Goal: Information Seeking & Learning: Learn about a topic

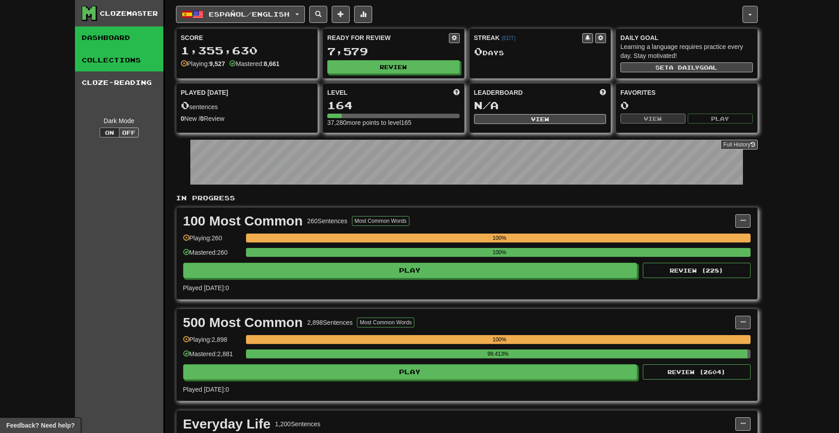
click at [123, 64] on link "Collections" at bounding box center [119, 60] width 88 height 22
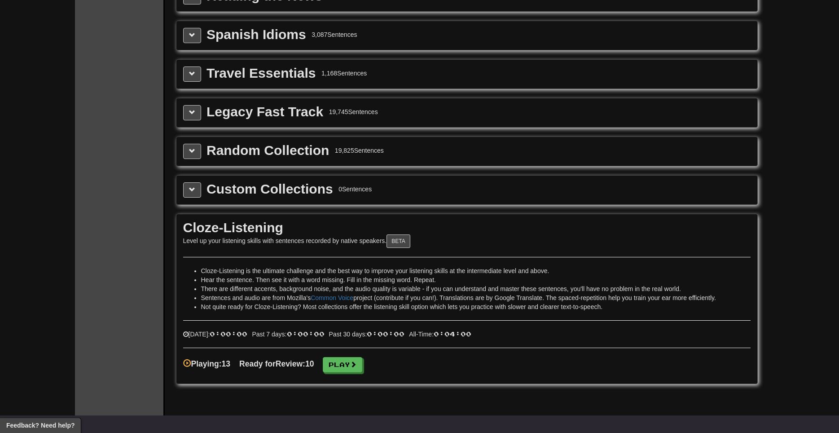
scroll to position [1327, 0]
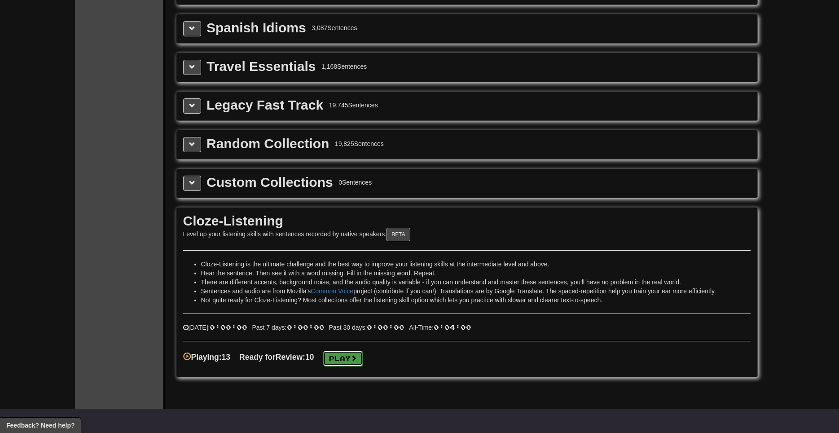
click at [361, 358] on link "Play" at bounding box center [342, 357] width 39 height 15
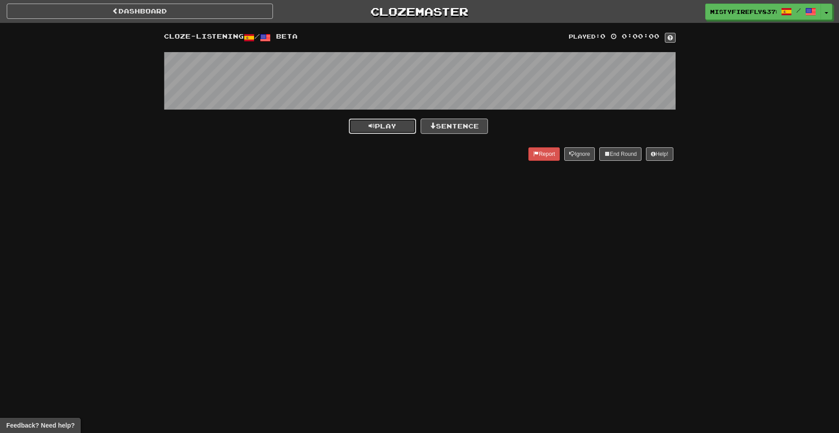
click at [381, 127] on span "Play" at bounding box center [382, 126] width 28 height 8
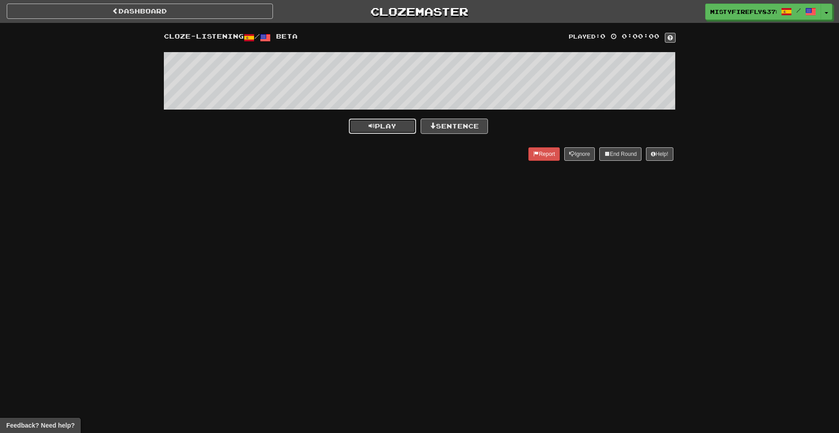
click at [380, 127] on span "Play" at bounding box center [382, 126] width 28 height 8
click at [349, 118] on button "Play" at bounding box center [382, 125] width 67 height 15
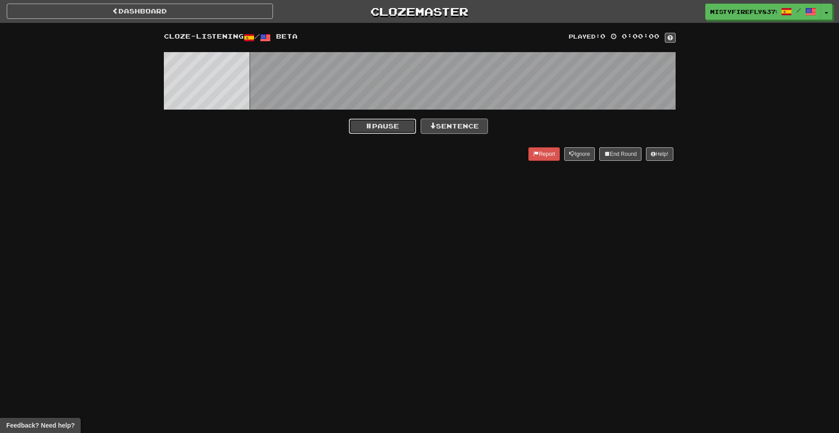
click at [349, 118] on button "Pause" at bounding box center [382, 125] width 67 height 15
click at [670, 37] on span at bounding box center [669, 37] width 5 height 5
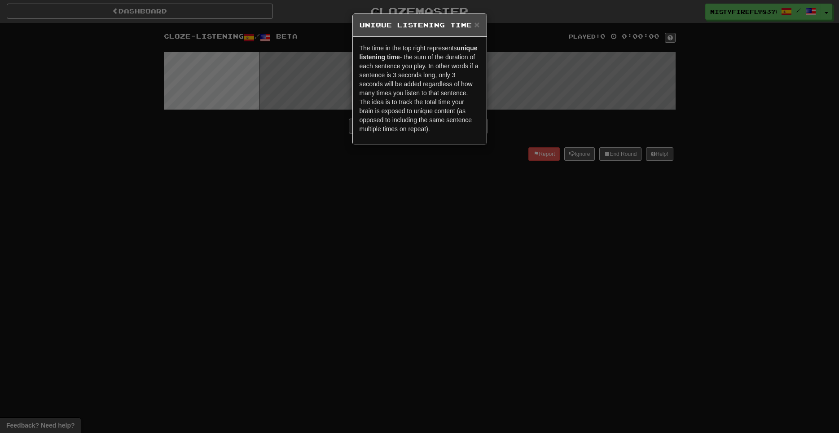
click at [481, 27] on div "× Unique Listening Time" at bounding box center [420, 25] width 134 height 23
click at [474, 26] on span "×" at bounding box center [476, 24] width 5 height 10
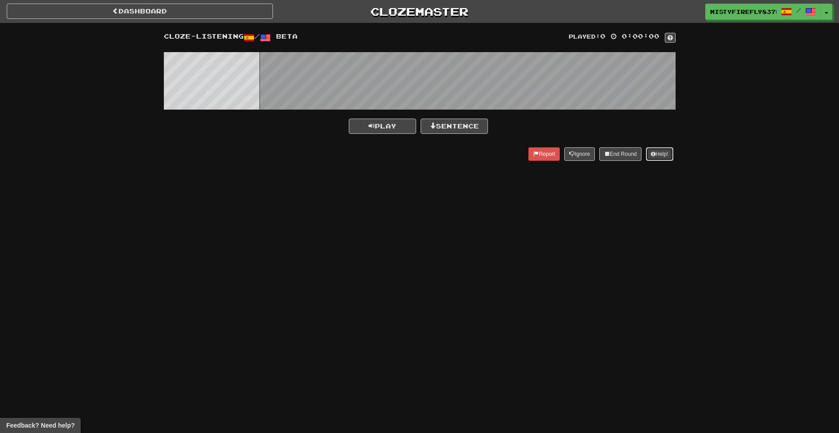
click at [661, 157] on button "Help!" at bounding box center [659, 153] width 27 height 13
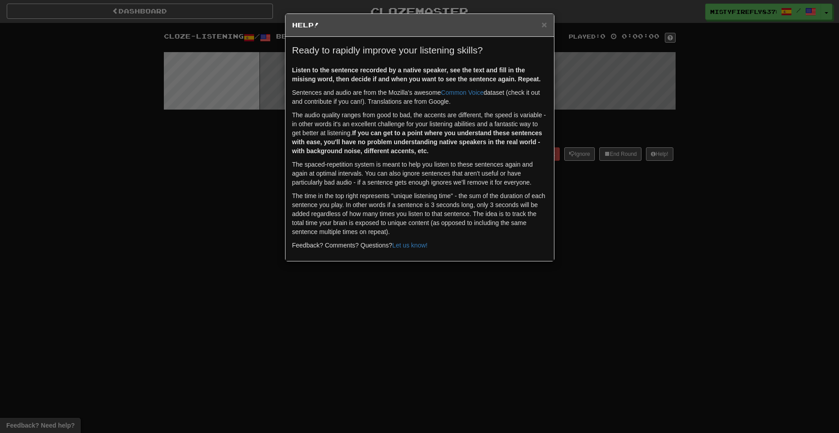
click at [549, 26] on div "× Help!" at bounding box center [419, 25] width 268 height 23
click at [543, 22] on span "×" at bounding box center [543, 24] width 5 height 10
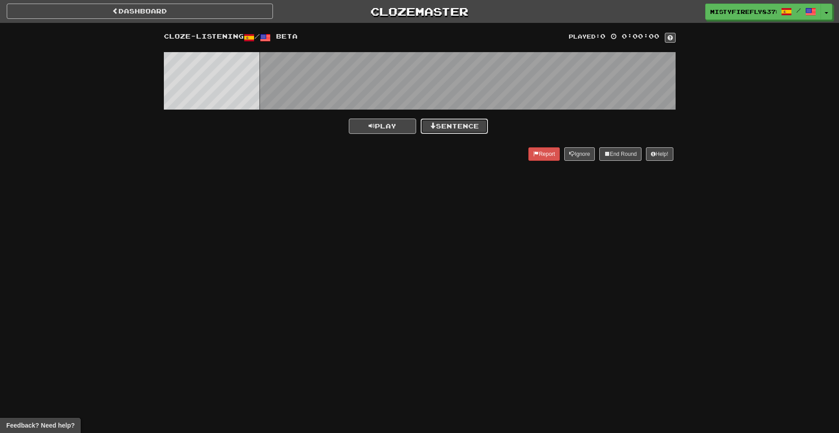
click at [439, 126] on button "Sentence" at bounding box center [453, 125] width 67 height 15
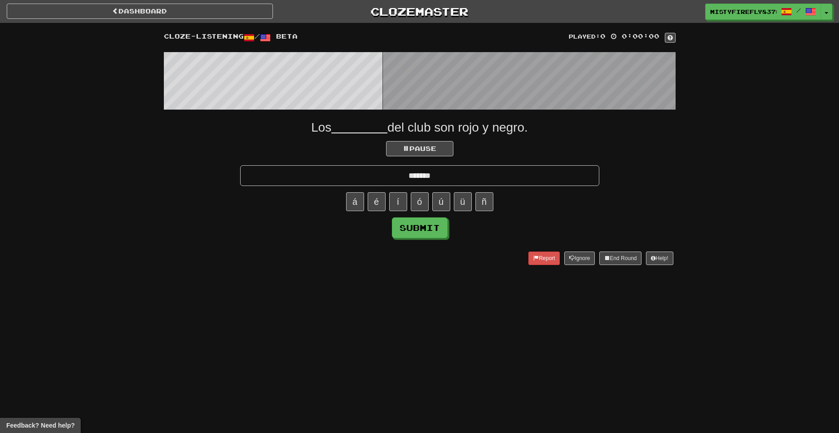
type input "*******"
click button "Submit" at bounding box center [420, 227] width 56 height 21
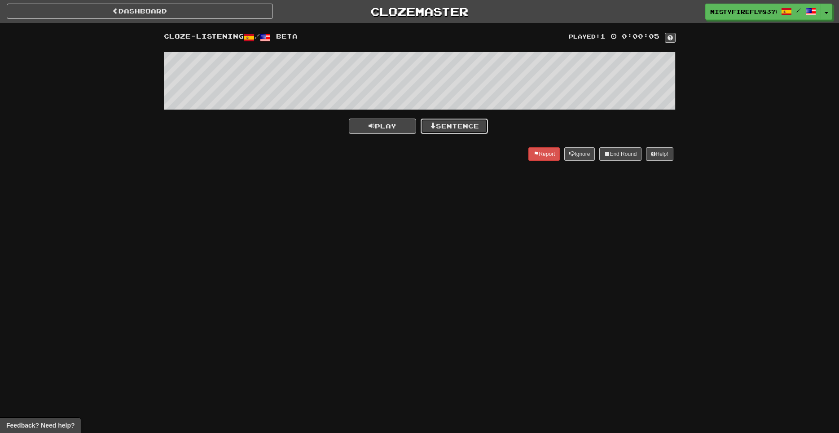
click at [478, 127] on button "Sentence" at bounding box center [453, 125] width 67 height 15
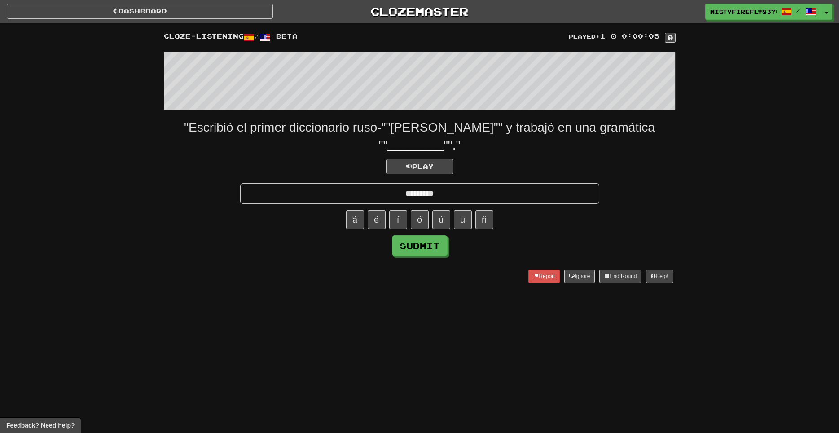
type input "*********"
click button "Submit" at bounding box center [420, 245] width 56 height 21
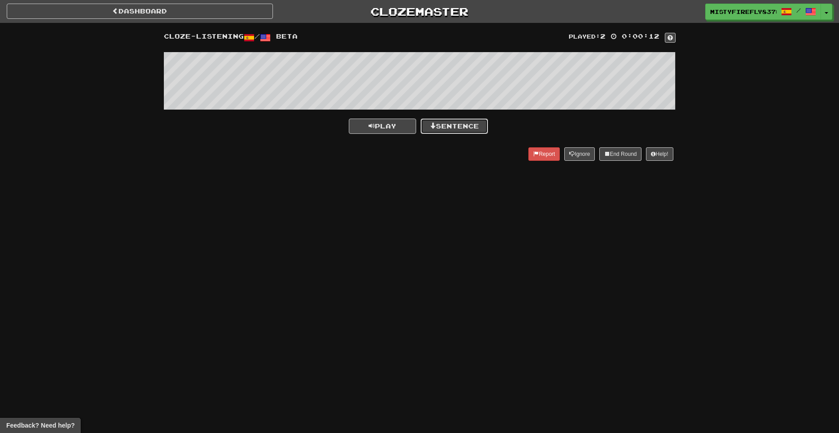
click at [443, 127] on button "Sentence" at bounding box center [453, 125] width 67 height 15
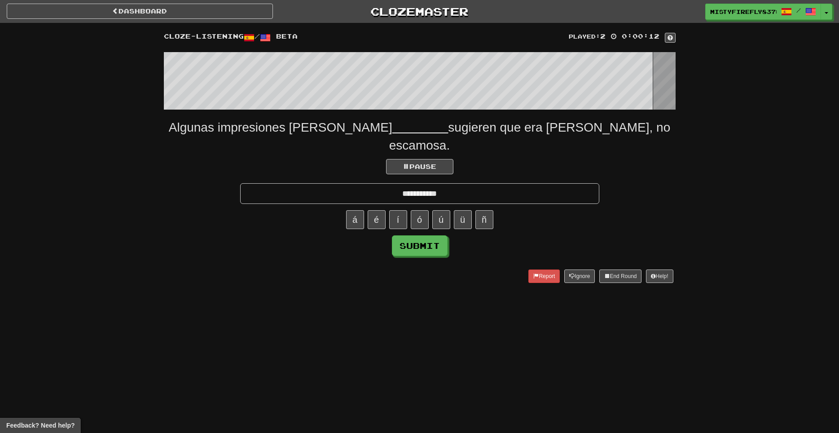
type input "**********"
click button "Submit" at bounding box center [420, 245] width 56 height 21
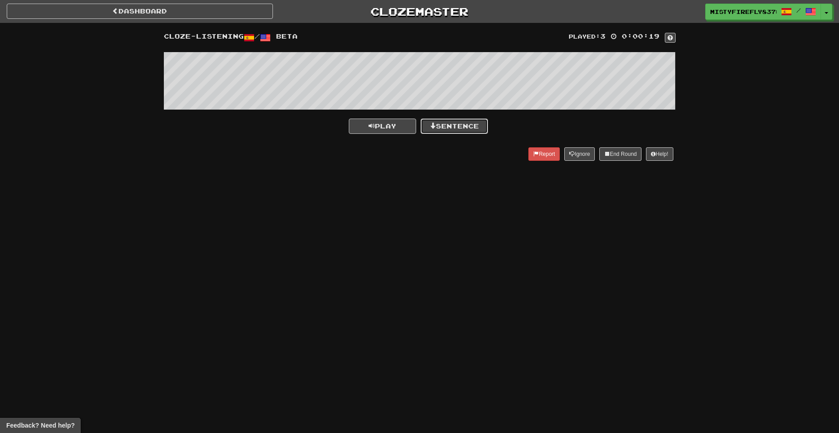
click at [451, 129] on button "Sentence" at bounding box center [453, 125] width 67 height 15
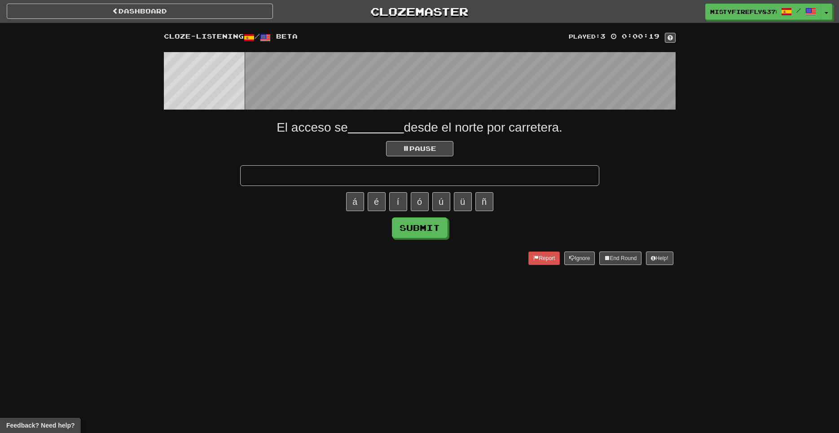
click at [416, 172] on input "text" at bounding box center [419, 175] width 359 height 21
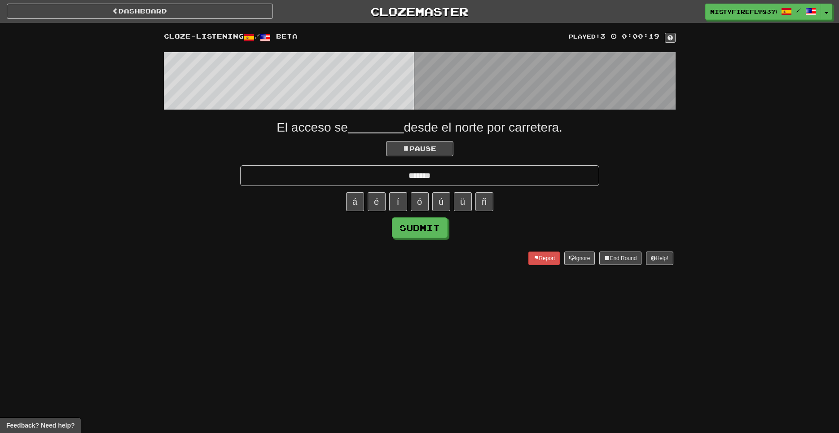
type input "*******"
click button "Submit" at bounding box center [420, 227] width 56 height 21
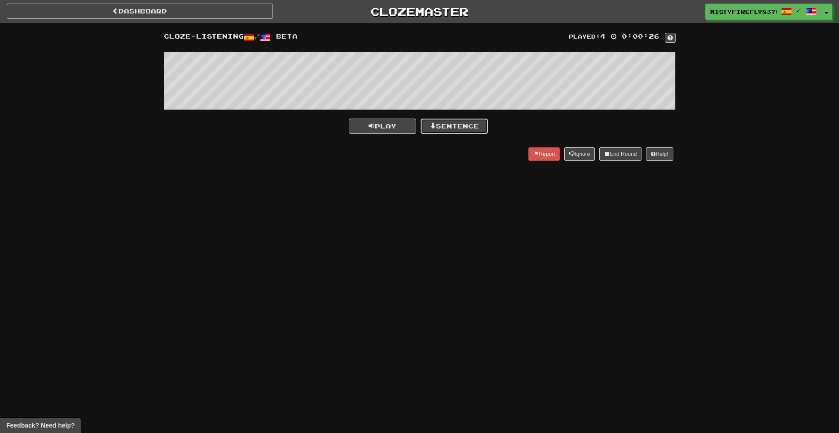
click at [442, 129] on button "Sentence" at bounding box center [453, 125] width 67 height 15
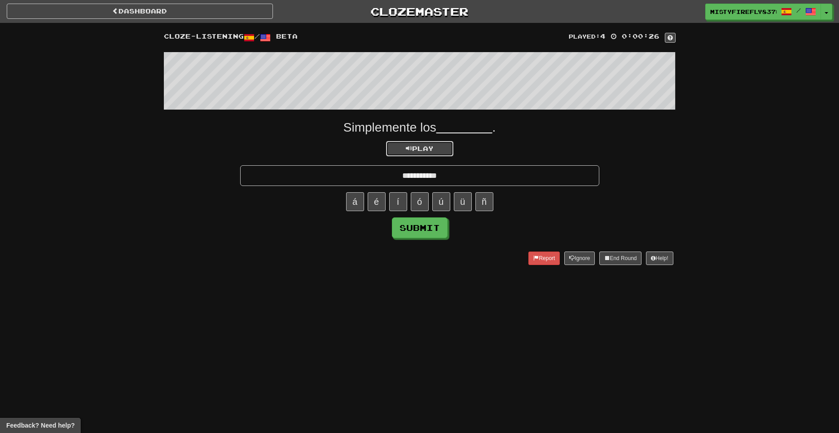
click at [409, 144] on button "Play" at bounding box center [419, 148] width 67 height 15
click at [424, 152] on span "Play" at bounding box center [420, 148] width 28 height 8
click at [438, 177] on input "**********" at bounding box center [419, 175] width 359 height 21
type input "**********"
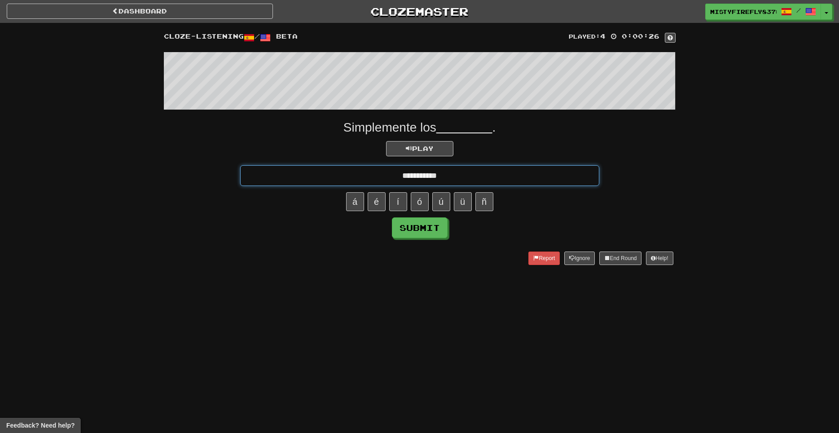
click button "Submit" at bounding box center [420, 227] width 56 height 21
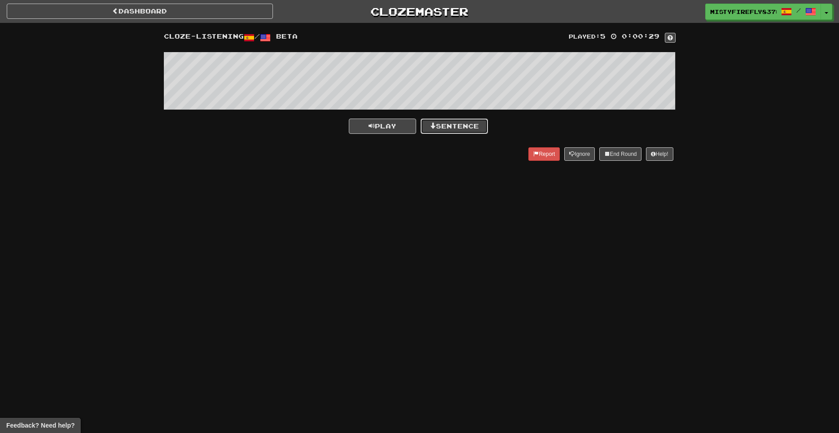
click at [436, 124] on button "Sentence" at bounding box center [453, 125] width 67 height 15
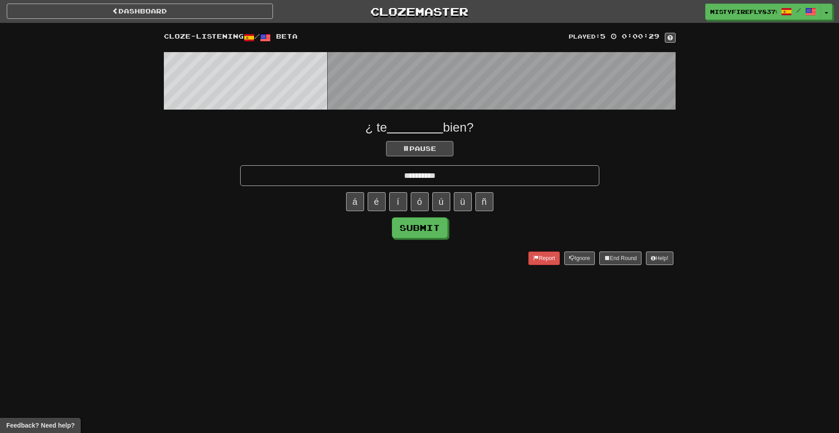
type input "**********"
click button "Submit" at bounding box center [420, 227] width 56 height 21
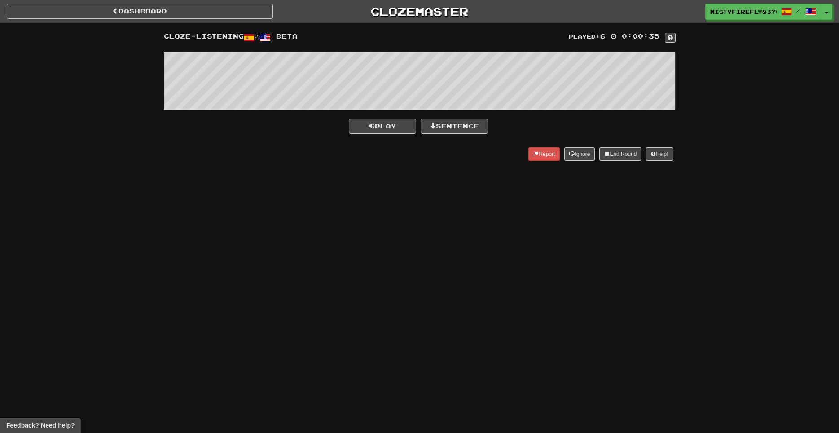
click at [386, 115] on div "Played: 6 0:00:35 Cloze-Listening / Beta Play Sentence Report Ignore End Round …" at bounding box center [419, 98] width 525 height 133
click at [383, 125] on span "Play" at bounding box center [382, 126] width 28 height 8
click at [440, 125] on button "Sentence" at bounding box center [453, 125] width 67 height 15
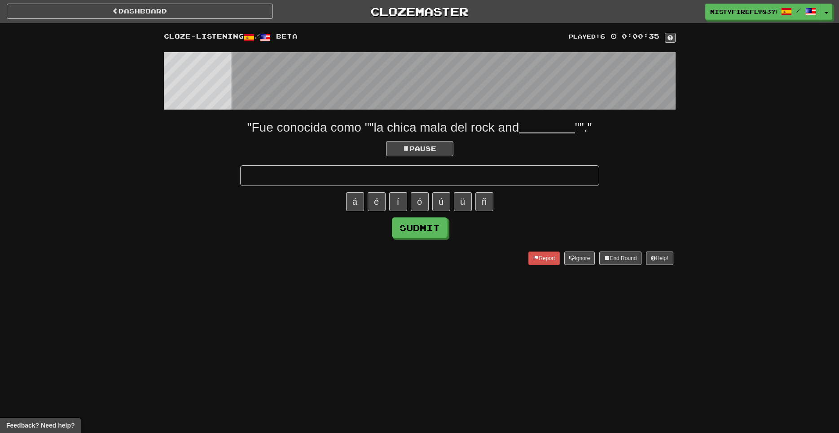
click at [450, 181] on input "text" at bounding box center [419, 175] width 359 height 21
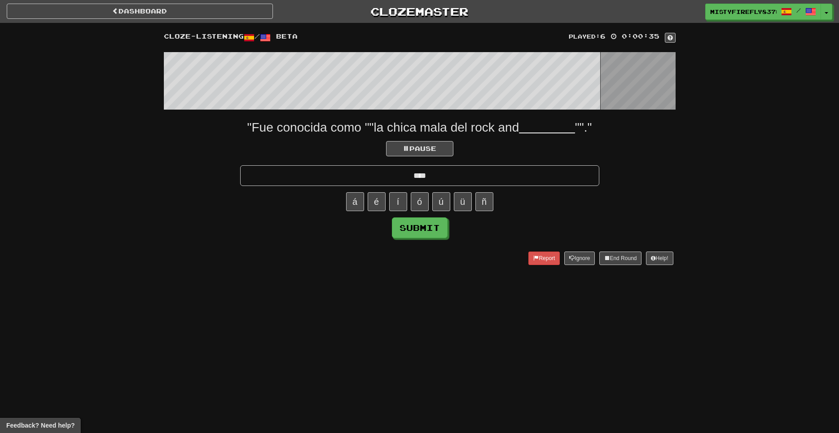
type input "****"
click button "Submit" at bounding box center [420, 227] width 56 height 21
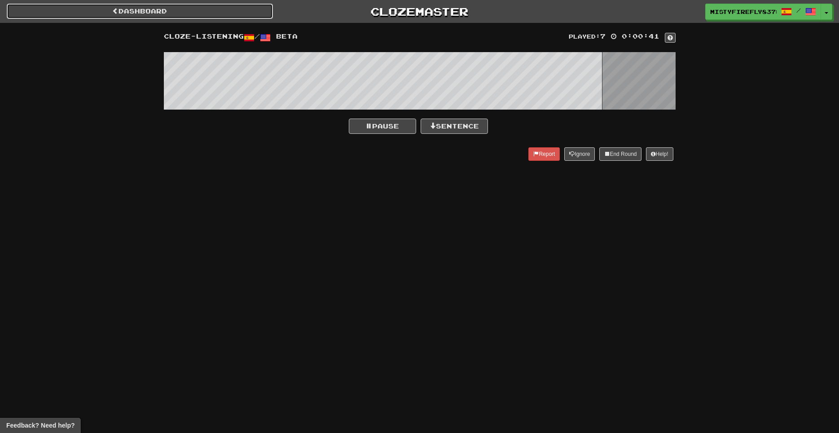
click at [221, 18] on link "Dashboard" at bounding box center [140, 11] width 266 height 15
